Goal: Transaction & Acquisition: Book appointment/travel/reservation

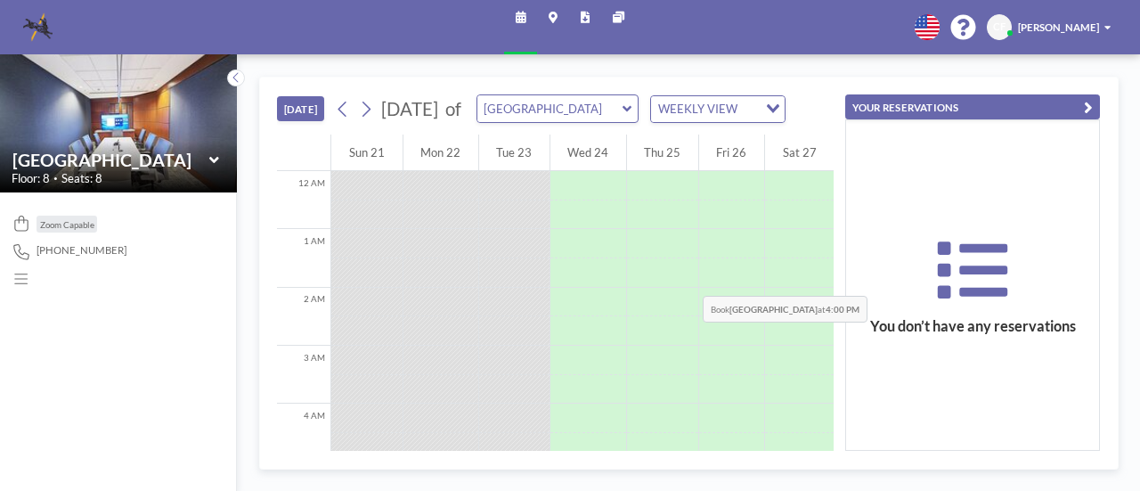
scroll to position [869, 0]
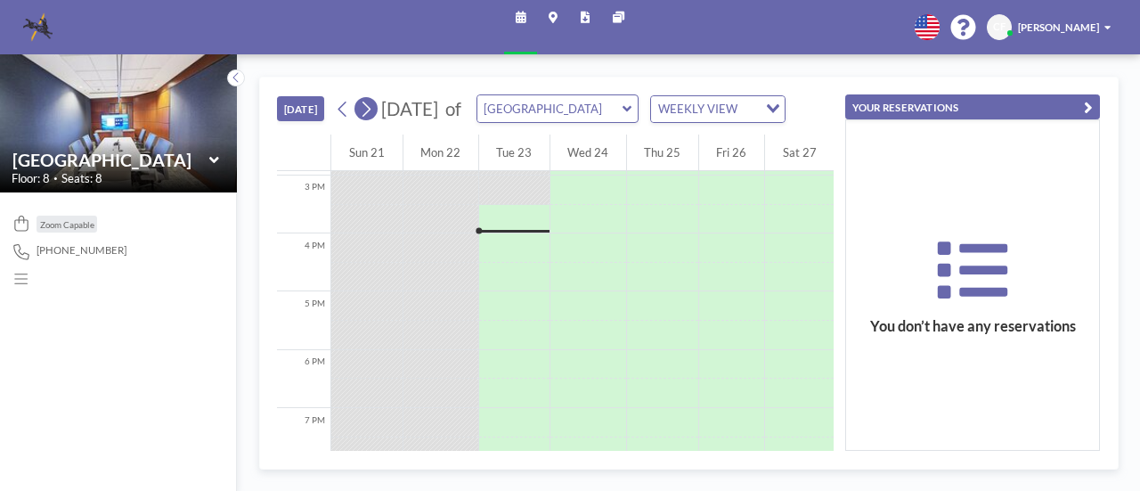
click at [363, 119] on icon at bounding box center [365, 108] width 13 height 21
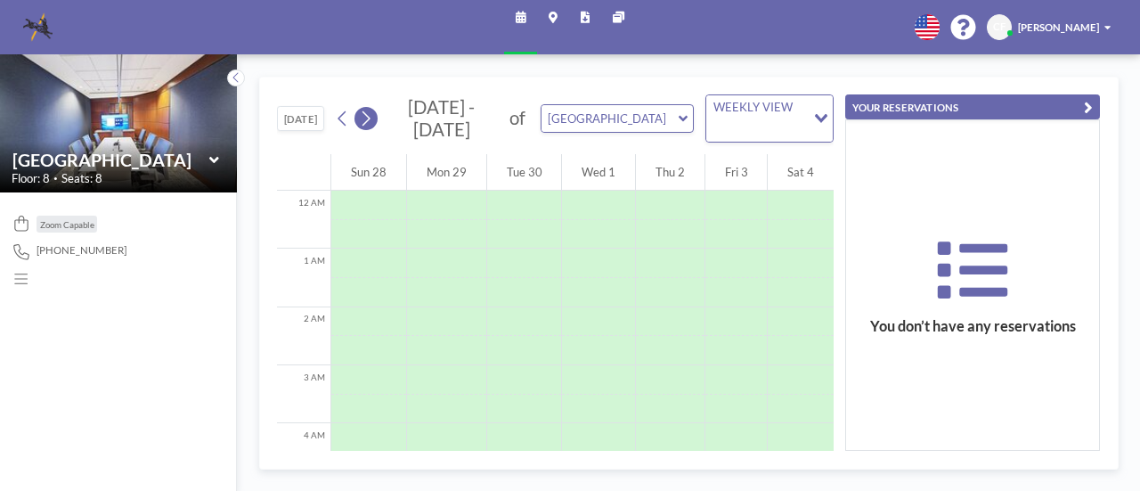
scroll to position [434, 0]
click at [363, 119] on icon at bounding box center [365, 118] width 13 height 21
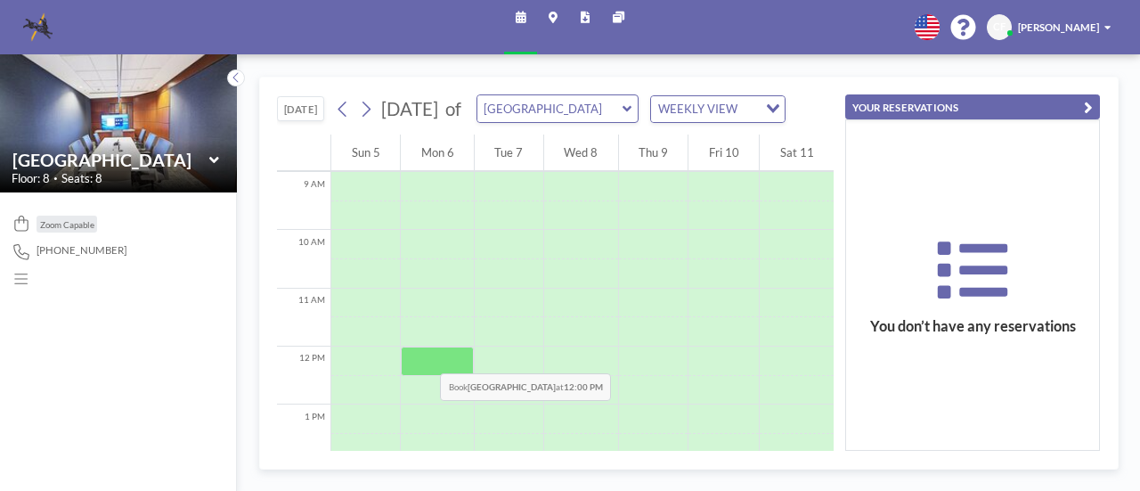
scroll to position [612, 0]
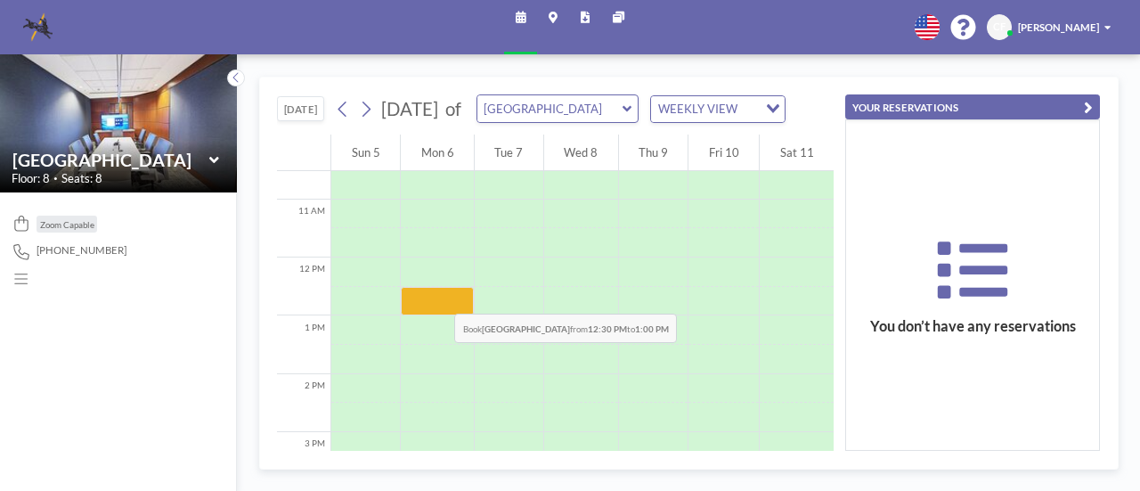
click at [435, 294] on div at bounding box center [437, 301] width 73 height 29
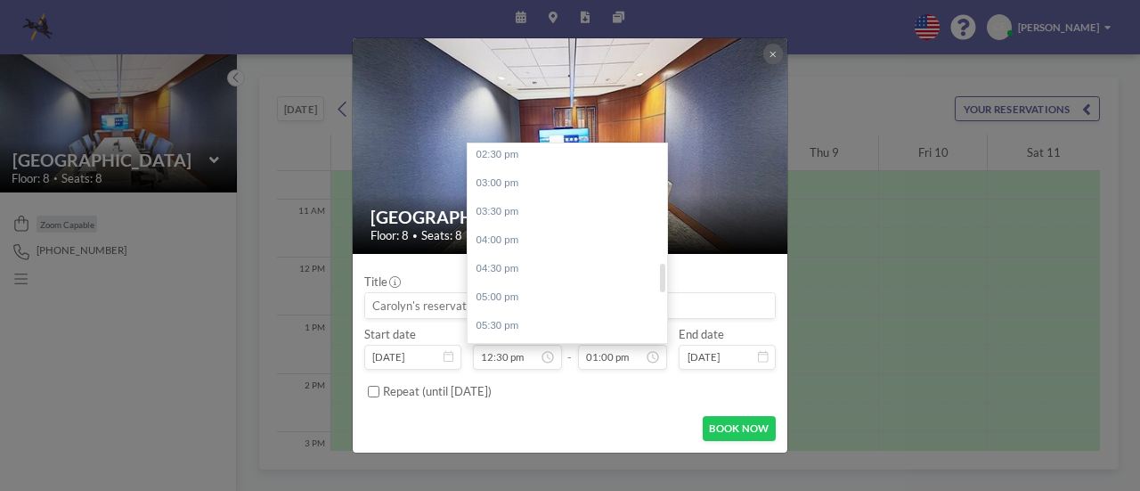
scroll to position [919, 0]
click at [510, 208] on div "05:00 pm" at bounding box center [572, 207] width 208 height 29
type input "05:00 pm"
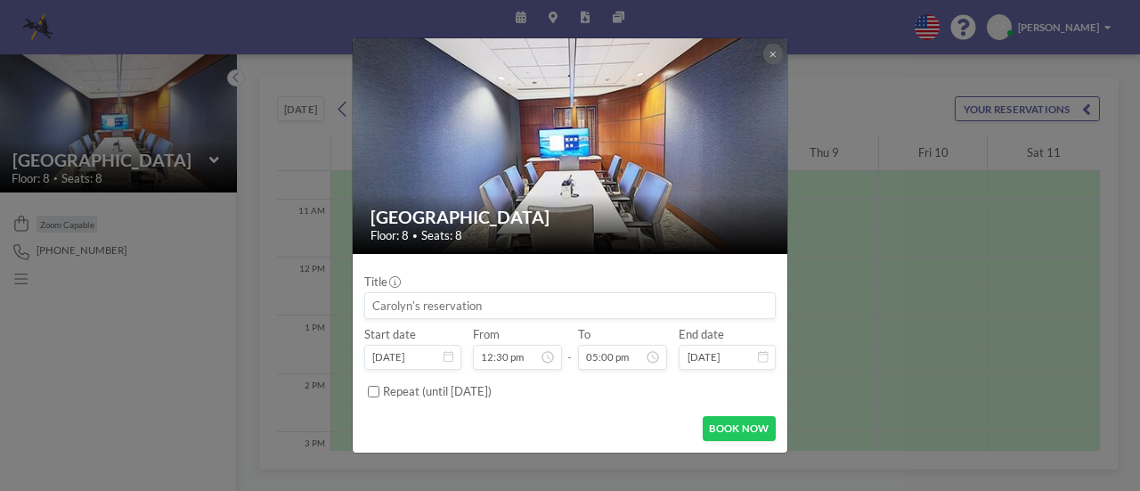
scroll to position [713, 0]
click at [681, 305] on input at bounding box center [570, 305] width 410 height 25
click at [388, 306] on input at bounding box center [570, 305] width 410 height 25
click at [391, 306] on input at bounding box center [570, 305] width 410 height 25
drag, startPoint x: 371, startPoint y: 302, endPoint x: 412, endPoint y: 307, distance: 41.3
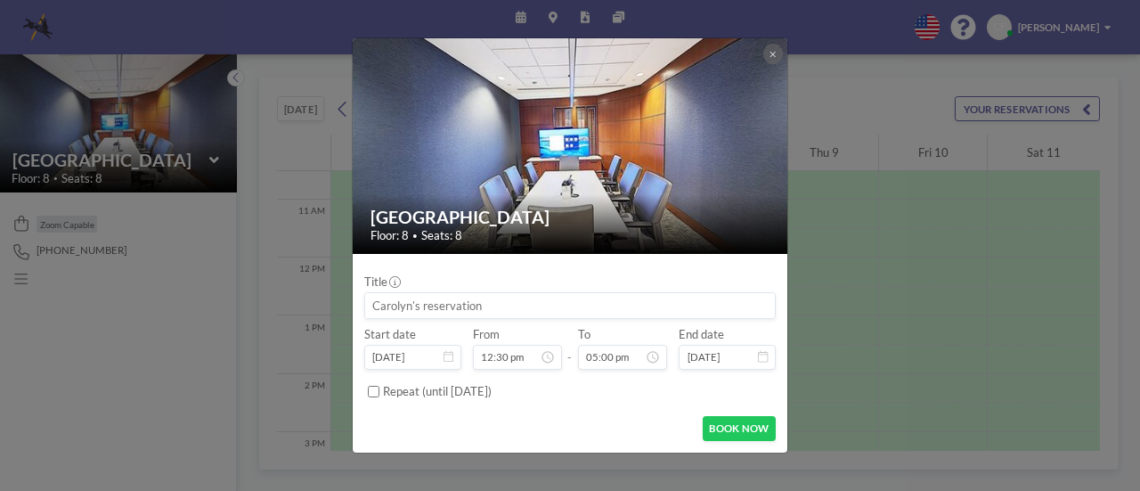
click at [412, 307] on input at bounding box center [570, 305] width 410 height 25
click at [411, 304] on input at bounding box center [570, 305] width 410 height 25
drag, startPoint x: 513, startPoint y: 302, endPoint x: 221, endPoint y: 292, distance: 292.3
click at [221, 292] on div "[GEOGRAPHIC_DATA] Floor: 8 • Seats: 8 Title Start date [DATE] From 12:30 pm - T…" at bounding box center [570, 245] width 1140 height 491
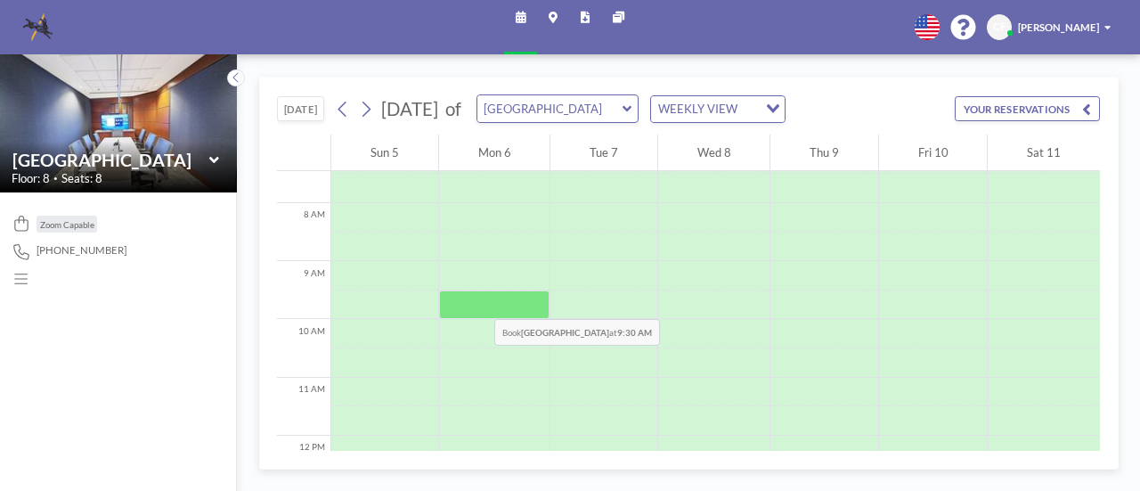
scroll to position [612, 0]
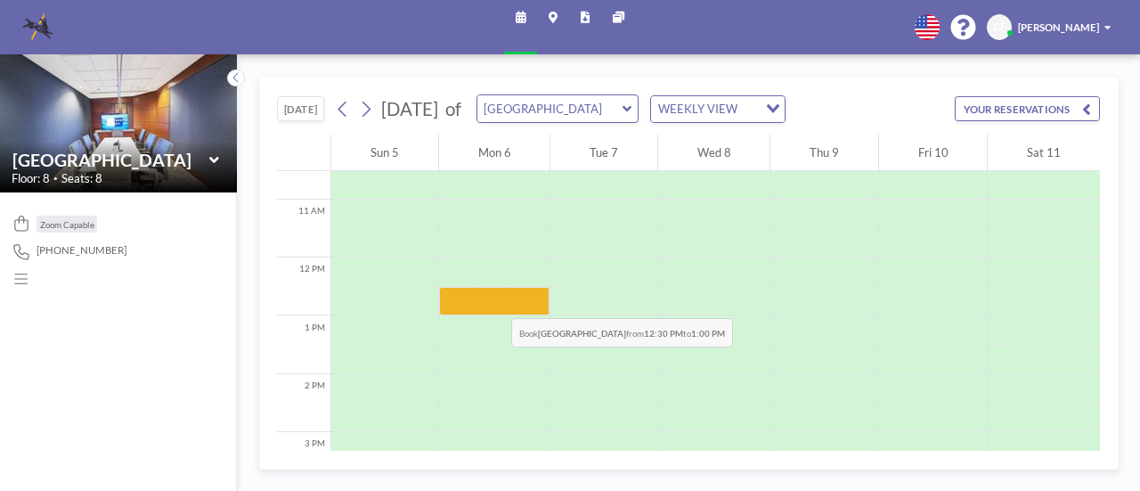
click at [491, 298] on div at bounding box center [494, 301] width 110 height 29
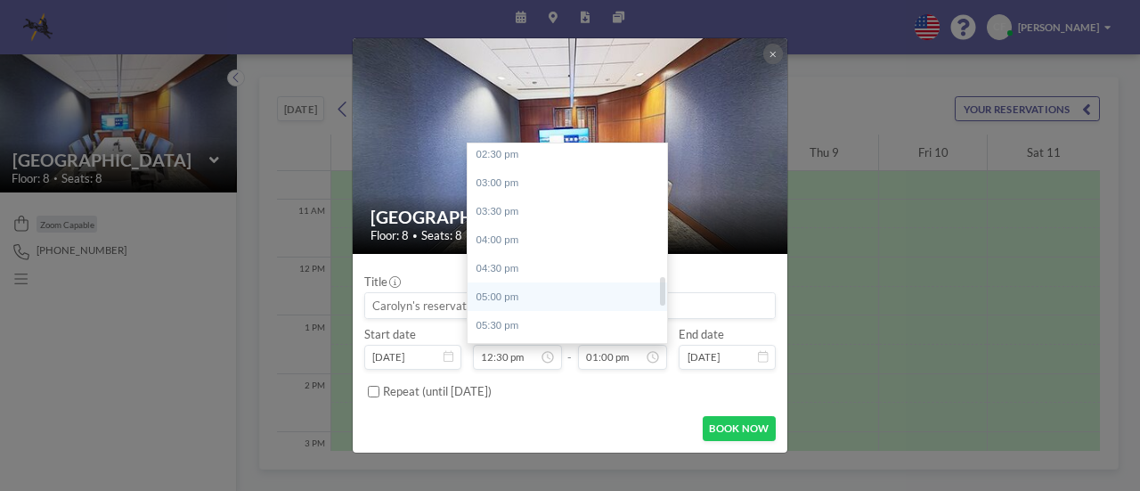
scroll to position [919, 0]
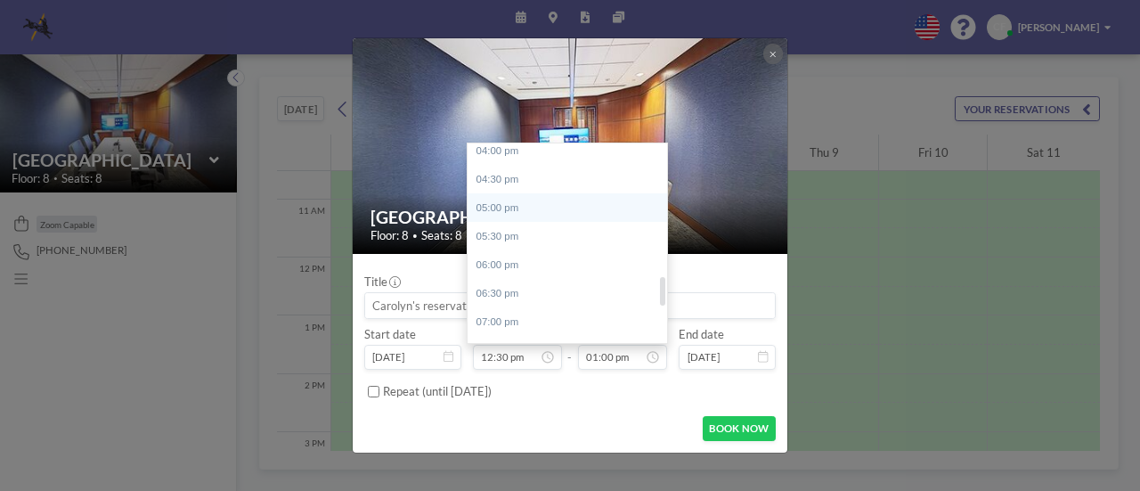
click at [520, 206] on div "05:00 pm" at bounding box center [572, 207] width 208 height 29
type input "05:00 pm"
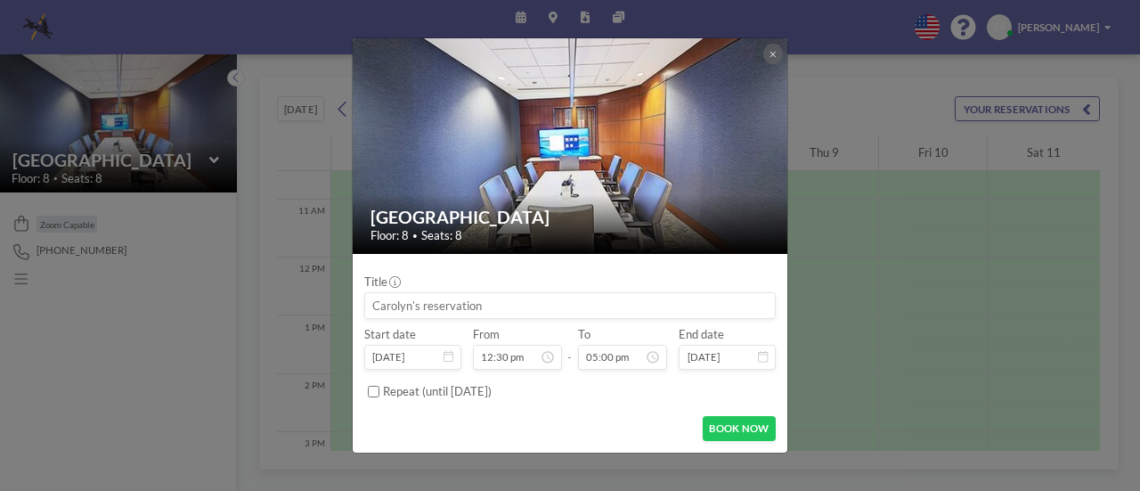
click at [511, 302] on input at bounding box center [570, 305] width 410 height 25
click at [475, 306] on input "[PERSON_NAME] -" at bounding box center [570, 305] width 410 height 25
type input "[PERSON_NAME] - Depo of [PERSON_NAME]"
click at [428, 306] on input "[PERSON_NAME] - Depo of [PERSON_NAME]" at bounding box center [570, 305] width 410 height 25
drag, startPoint x: 434, startPoint y: 306, endPoint x: 342, endPoint y: 306, distance: 91.8
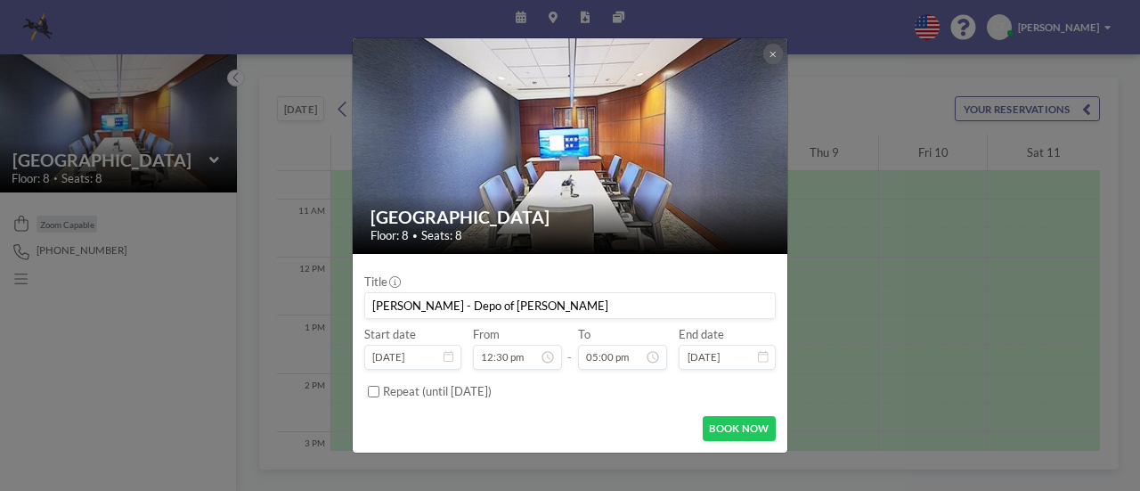
click at [339, 306] on div "[GEOGRAPHIC_DATA] Floor: 8 • Seats: 8 Title [PERSON_NAME] - Depo of [PERSON_NAM…" at bounding box center [570, 245] width 1140 height 491
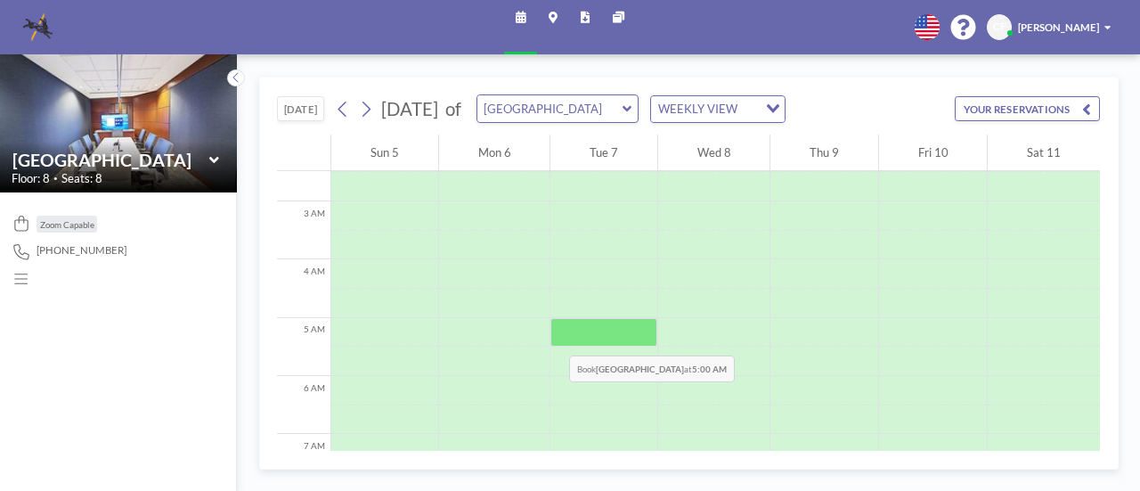
scroll to position [55, 0]
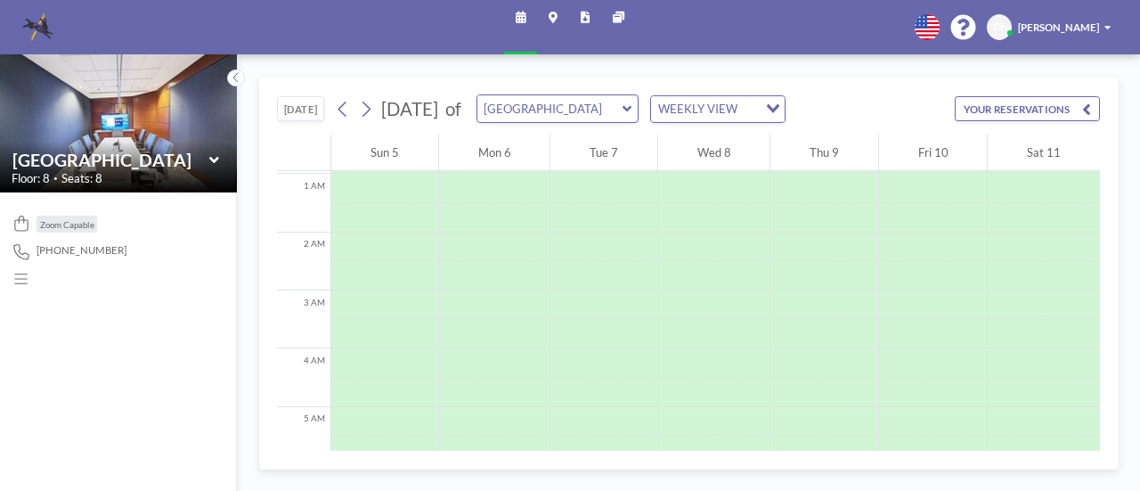
click at [1040, 110] on button "YOUR RESERVATIONS" at bounding box center [1027, 108] width 145 height 25
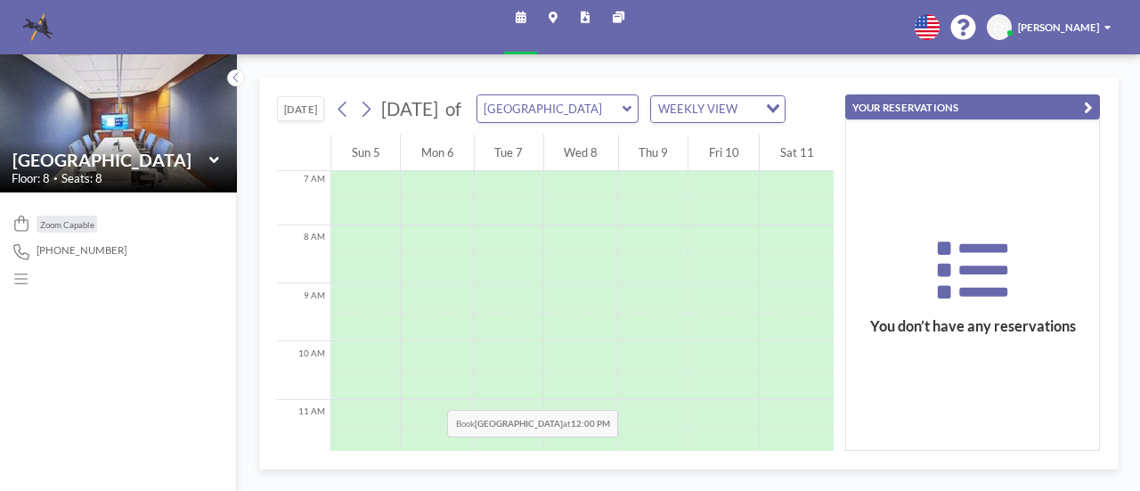
scroll to position [590, 0]
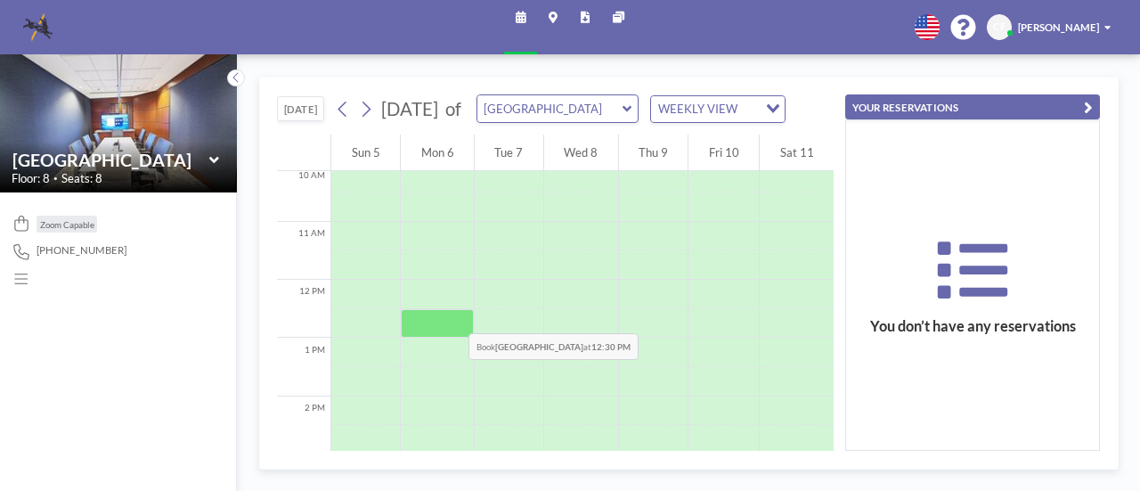
click at [448, 314] on div at bounding box center [437, 323] width 73 height 29
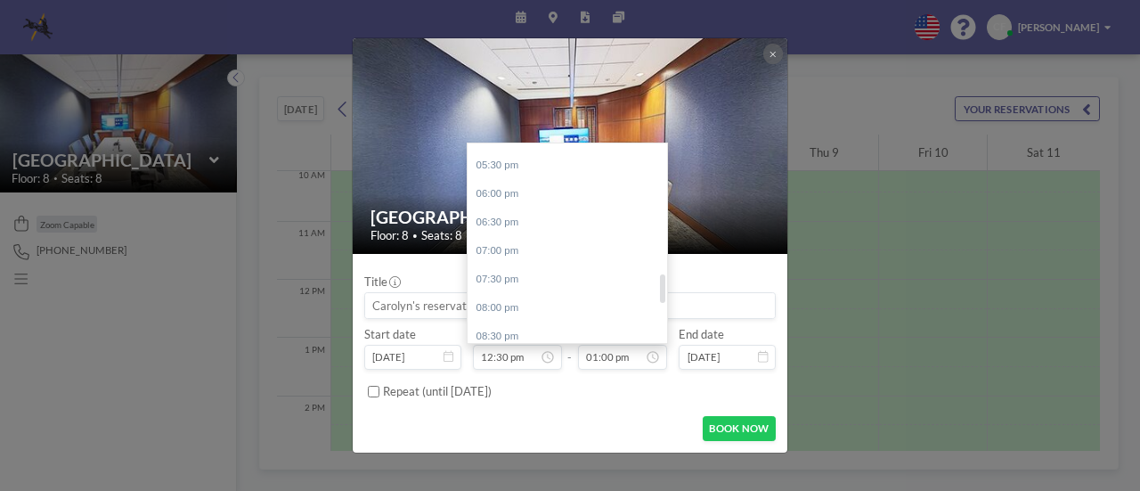
scroll to position [901, 0]
click at [510, 224] on div "05:00 pm" at bounding box center [572, 225] width 208 height 29
type input "05:00 pm"
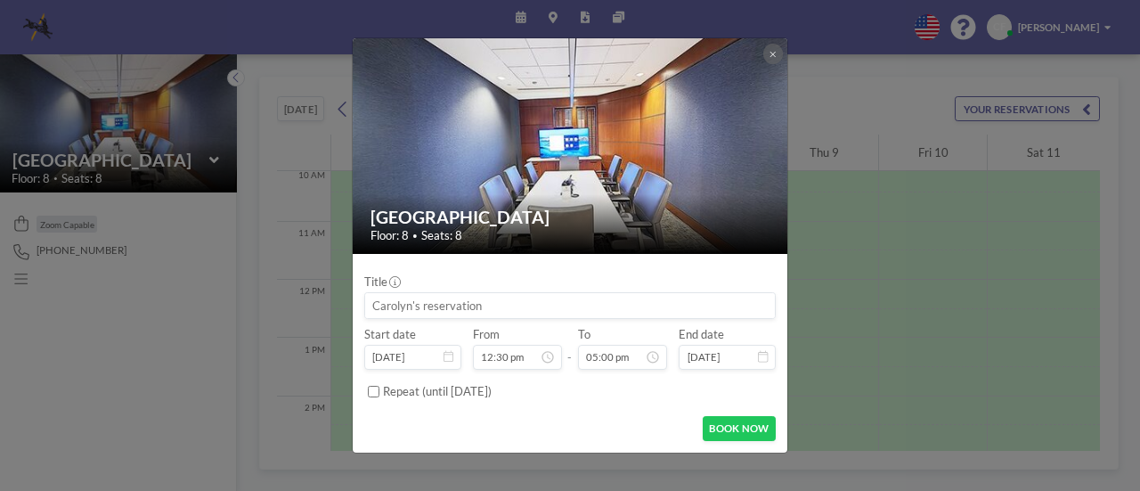
click at [435, 305] on input at bounding box center [570, 305] width 410 height 25
type input "V"
type input "[PERSON_NAME] - Depo of Plt [PERSON_NAME]"
click at [726, 425] on button "BOOK NOW" at bounding box center [739, 428] width 73 height 25
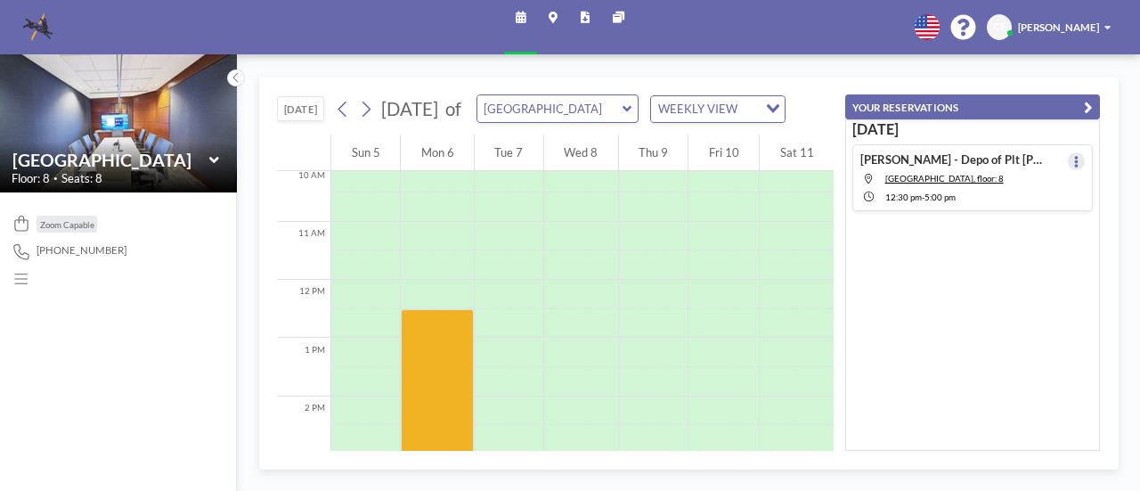
click at [1074, 163] on icon at bounding box center [1076, 162] width 4 height 12
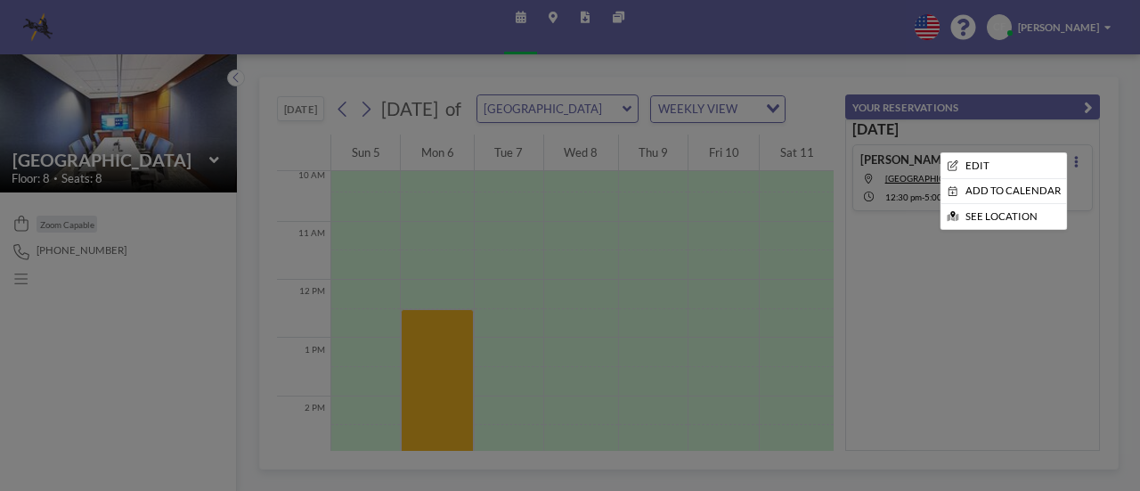
click at [1019, 284] on div at bounding box center [570, 245] width 1140 height 491
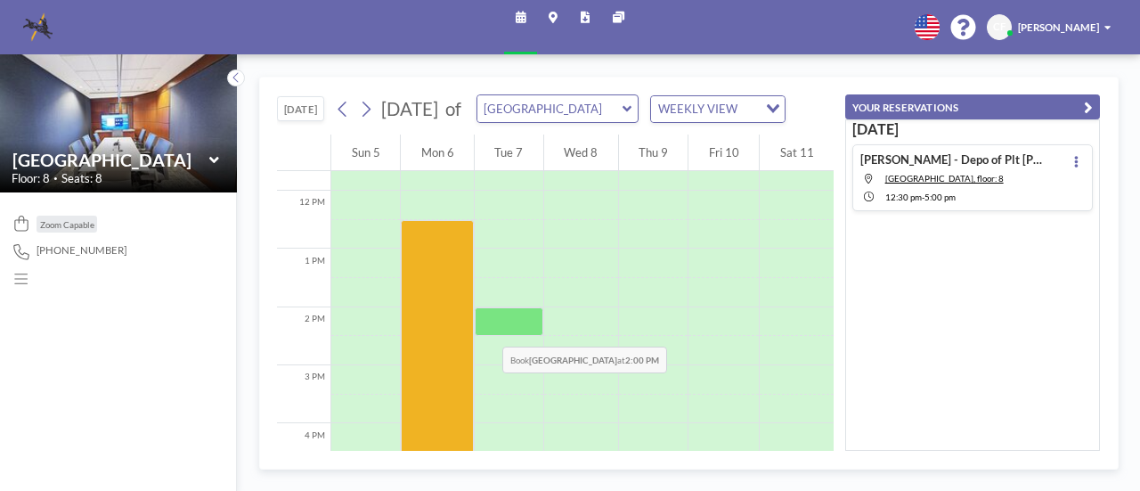
scroll to position [590, 0]
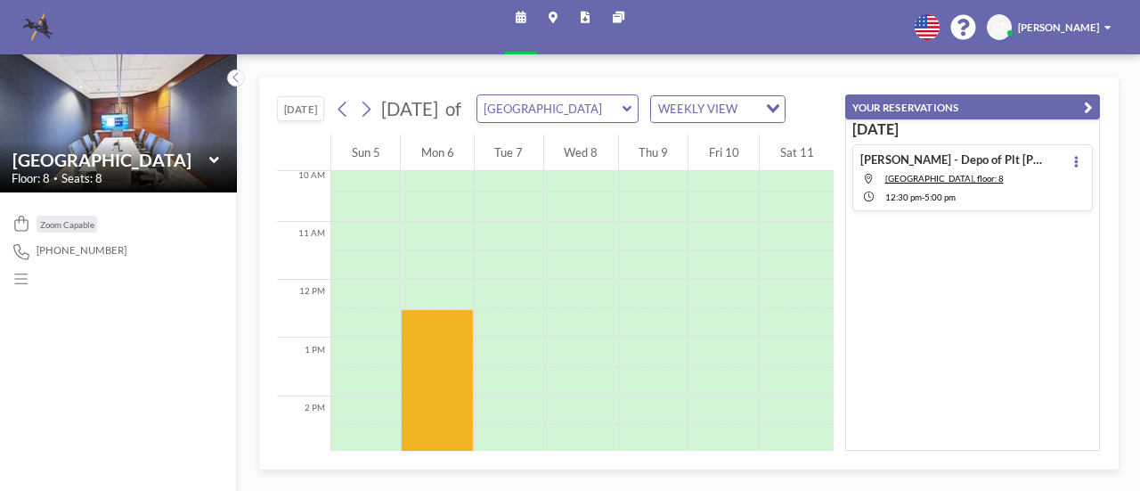
click at [1007, 311] on div "[DATE] [PERSON_NAME] - Depo of Plt [PERSON_NAME] [GEOGRAPHIC_DATA], floor: 8 12…" at bounding box center [972, 284] width 255 height 331
click at [1087, 100] on icon "button" at bounding box center [1088, 108] width 9 height 18
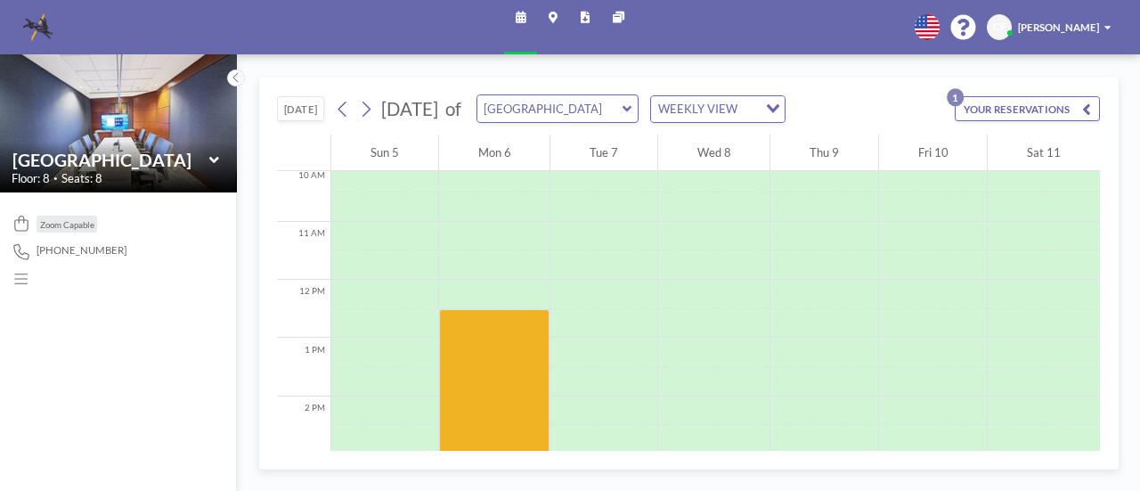
click at [1032, 105] on button "YOUR RESERVATIONS 1" at bounding box center [1027, 108] width 145 height 25
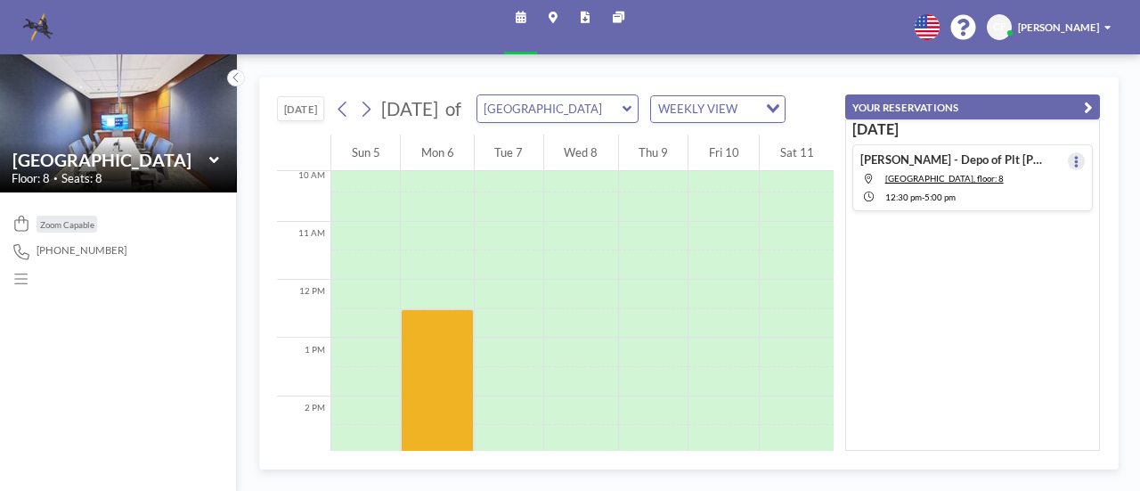
click at [1071, 156] on button at bounding box center [1077, 161] width 18 height 18
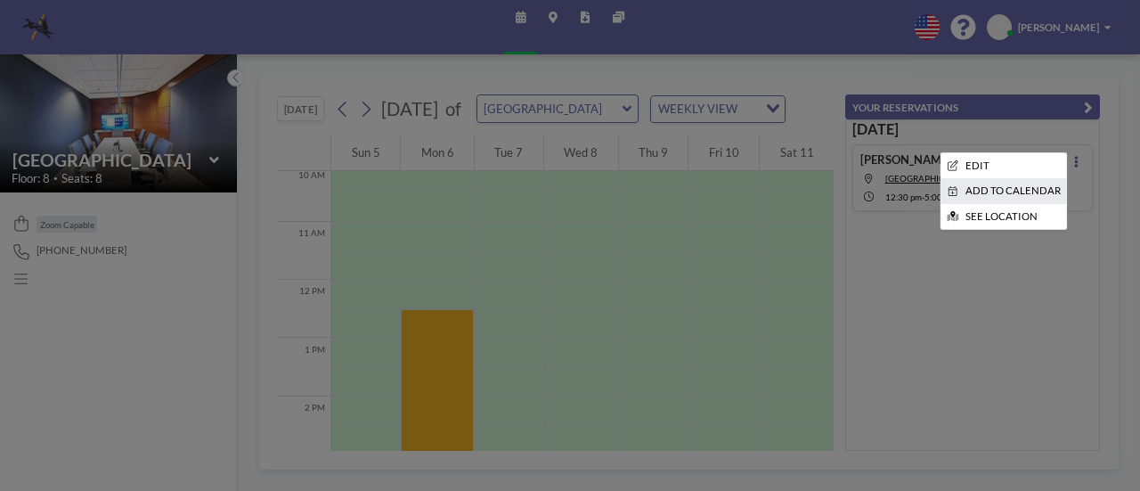
click at [1001, 187] on li "ADD TO CALENDAR" at bounding box center [1004, 191] width 126 height 24
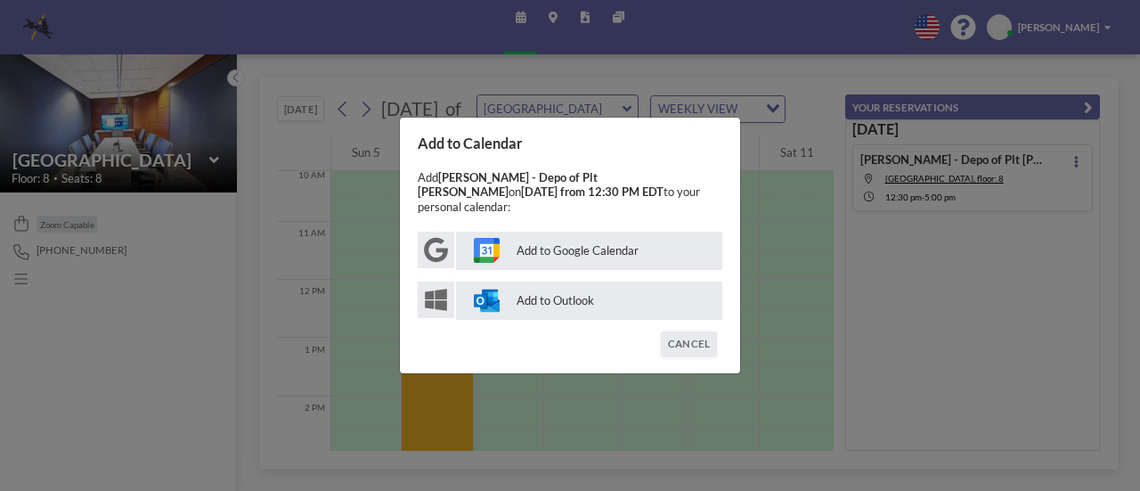
click at [554, 296] on p "Add to Outlook" at bounding box center [589, 300] width 266 height 38
click at [685, 336] on button "CANCEL" at bounding box center [688, 343] width 55 height 25
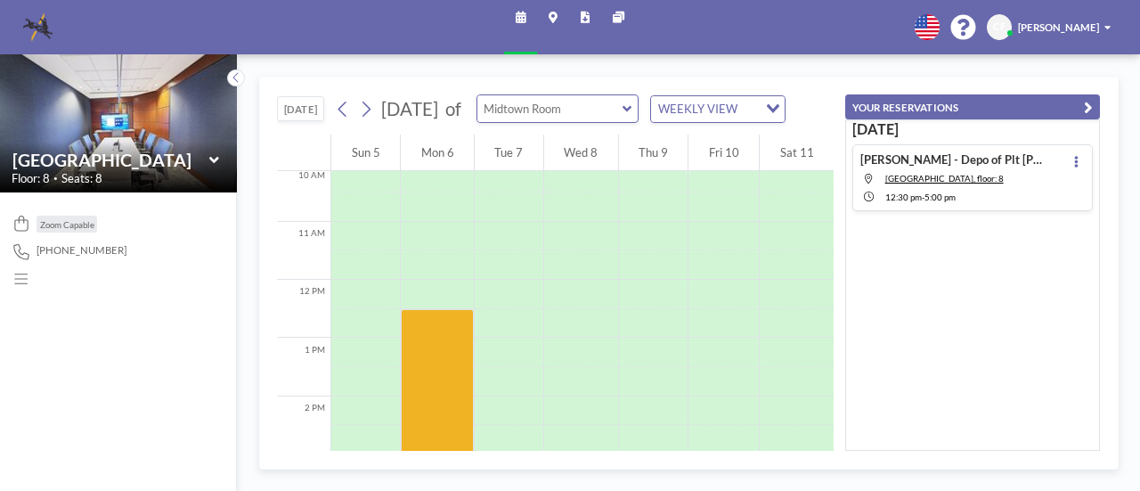
click at [623, 110] on input "text" at bounding box center [549, 108] width 145 height 27
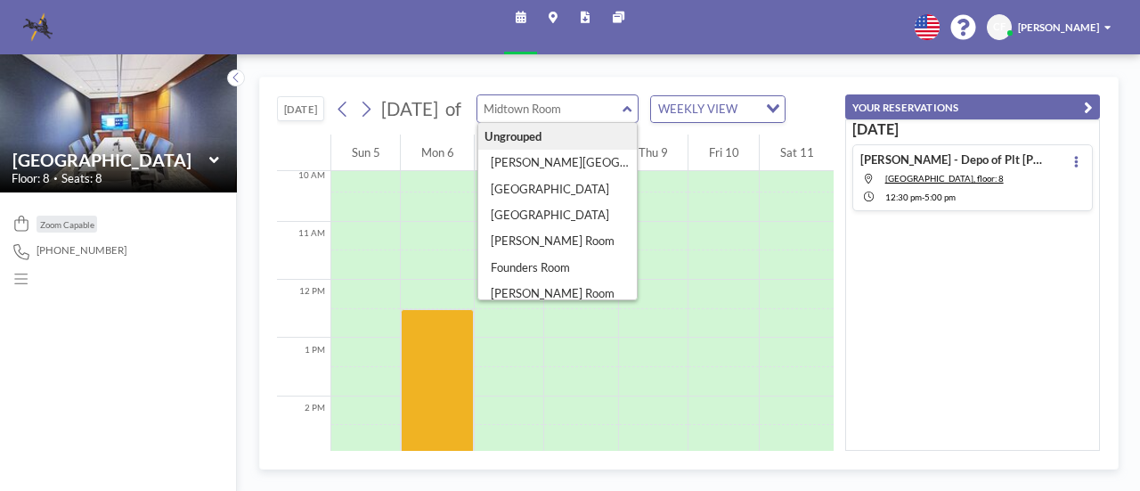
click at [623, 110] on input "text" at bounding box center [549, 108] width 145 height 27
type input "[GEOGRAPHIC_DATA]"
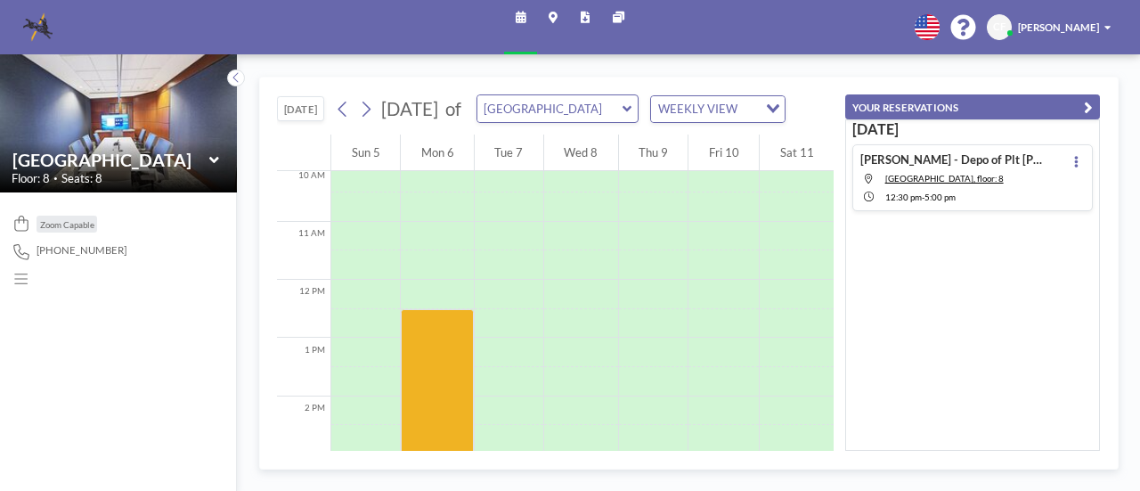
click at [1019, 288] on div "[DATE] [PERSON_NAME] - Depo of Plt [PERSON_NAME] [GEOGRAPHIC_DATA], floor: 8 12…" at bounding box center [972, 284] width 255 height 331
click at [936, 176] on span "[GEOGRAPHIC_DATA], floor: 8" at bounding box center [944, 178] width 118 height 11
